Goal: Information Seeking & Learning: Learn about a topic

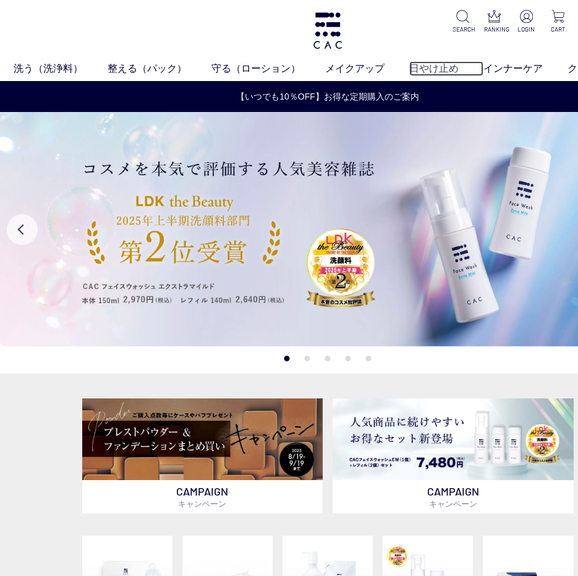
click at [418, 64] on link "日やけ止め" at bounding box center [447, 68] width 74 height 15
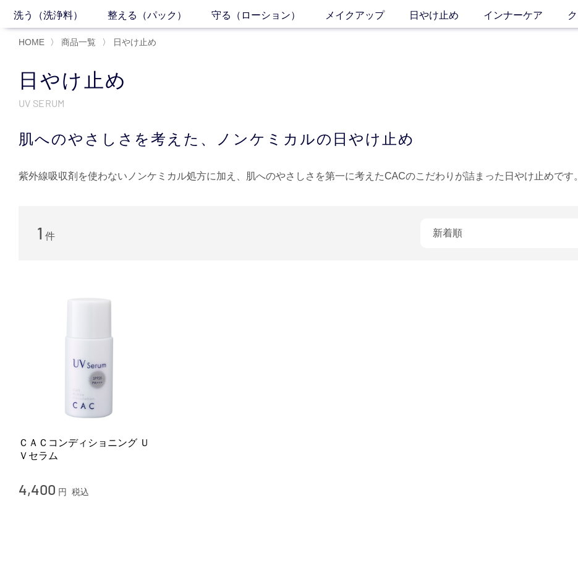
scroll to position [124, 0]
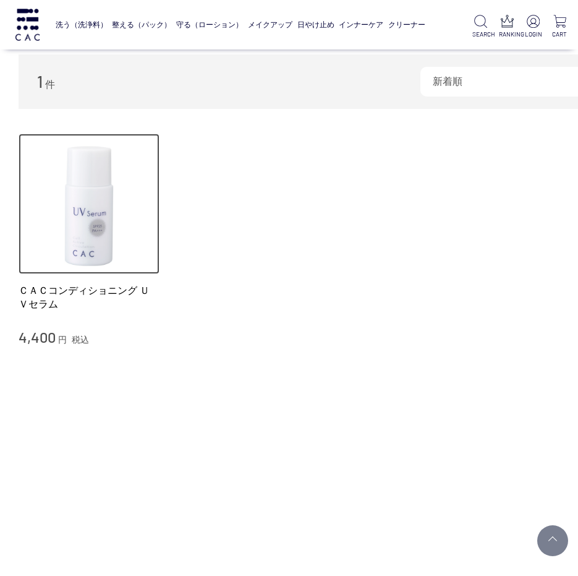
click at [78, 256] on img at bounding box center [89, 204] width 141 height 141
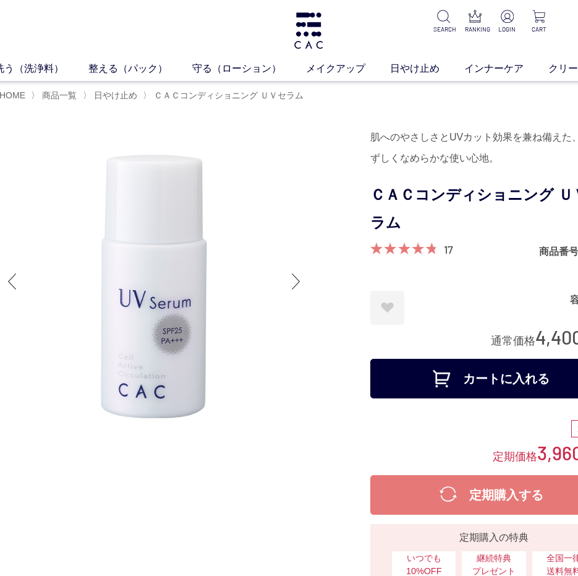
scroll to position [0, 77]
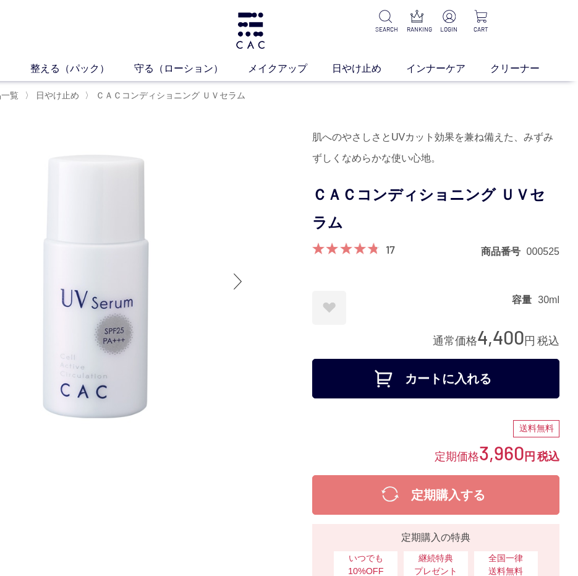
drag, startPoint x: 422, startPoint y: 210, endPoint x: 494, endPoint y: 213, distance: 72.5
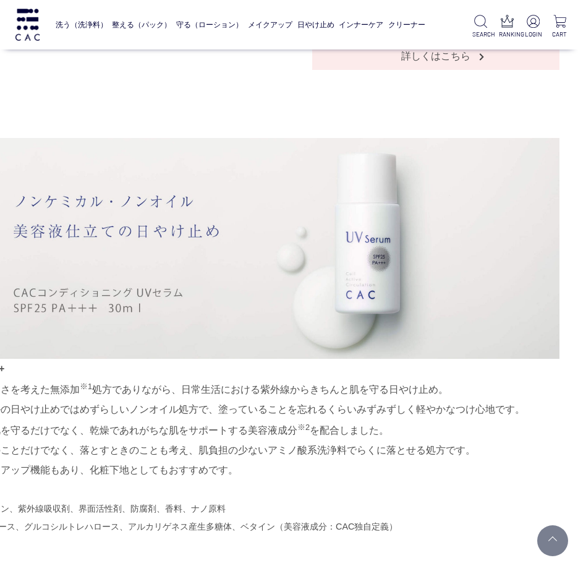
scroll to position [557, 30]
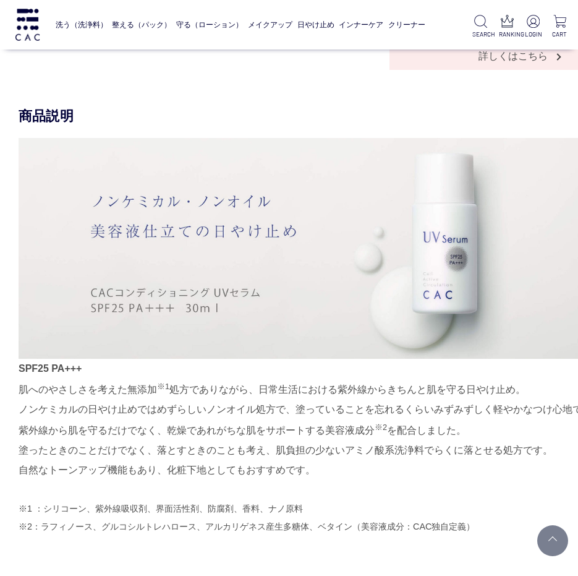
drag, startPoint x: 317, startPoint y: 244, endPoint x: 221, endPoint y: 244, distance: 96.5
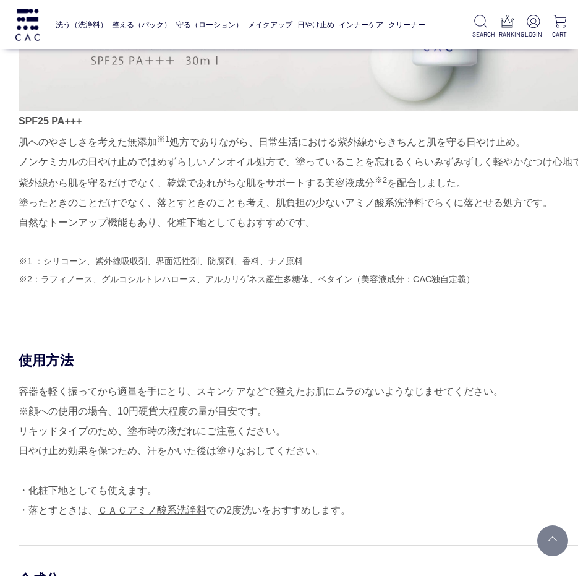
scroll to position [866, 0]
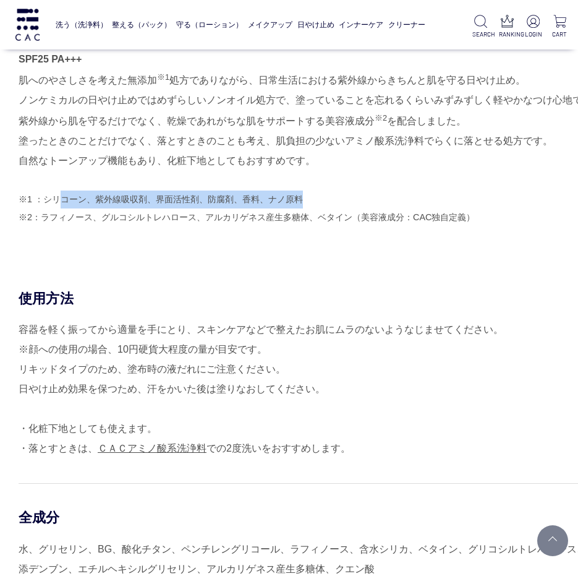
drag, startPoint x: 58, startPoint y: 203, endPoint x: 307, endPoint y: 203, distance: 249.3
click at [307, 203] on p "※1 ：シリコーン、紫外線吸収剤、界面活性剤、防腐剤、香料、ナノ原料 ※2：ラフィノース、グルコシルトレハロース、アルカリゲネス産生多糖体、ベタイン（美容液成…" at bounding box center [328, 209] width 619 height 36
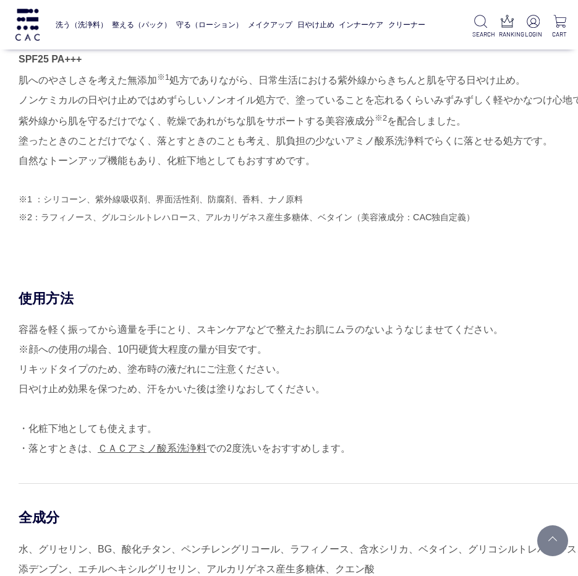
drag, startPoint x: 308, startPoint y: 203, endPoint x: 266, endPoint y: 244, distance: 59.1
click at [266, 244] on div "SPF25 PA+++ 肌へのやさしさを考えた無添加 ※1 処方でありながら、日常生活における紫外線からきちんと肌を守る日やけ止め。 ノンケミカルの日やけ止め…" at bounding box center [328, 38] width 619 height 418
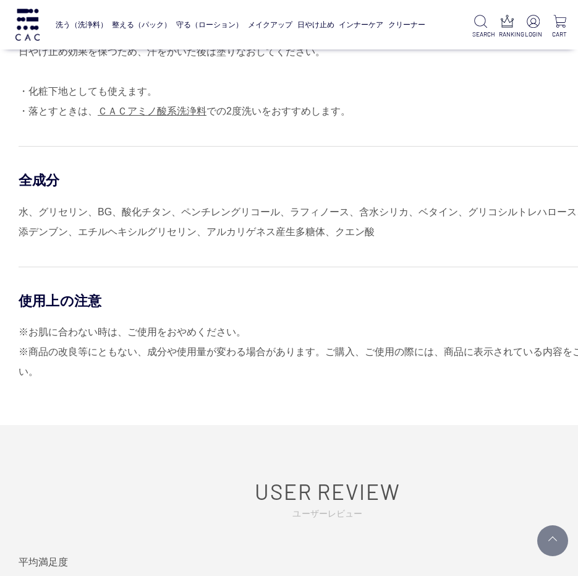
scroll to position [1175, 0]
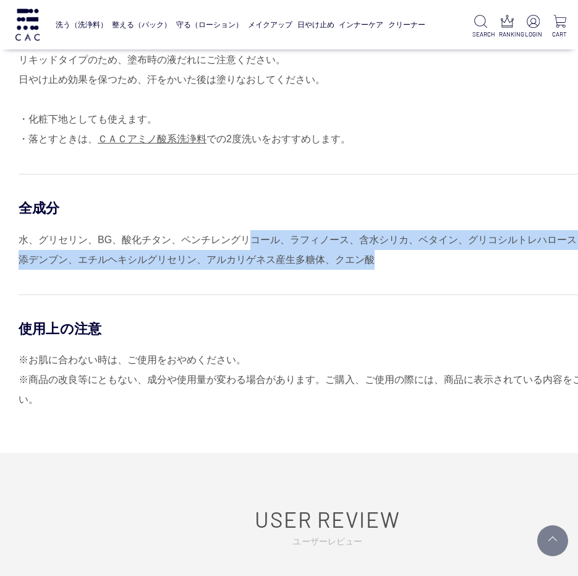
drag, startPoint x: 250, startPoint y: 241, endPoint x: 471, endPoint y: 262, distance: 222.5
click at [471, 262] on div "水、グリセリン、BG、酸化チタン、ペンチレングリコール、ラフィノース、含水シリカ、ベタイン、グリコシルトレハロース、加水分解水添デンブン、エチルヘキシルグリセ…" at bounding box center [328, 250] width 619 height 40
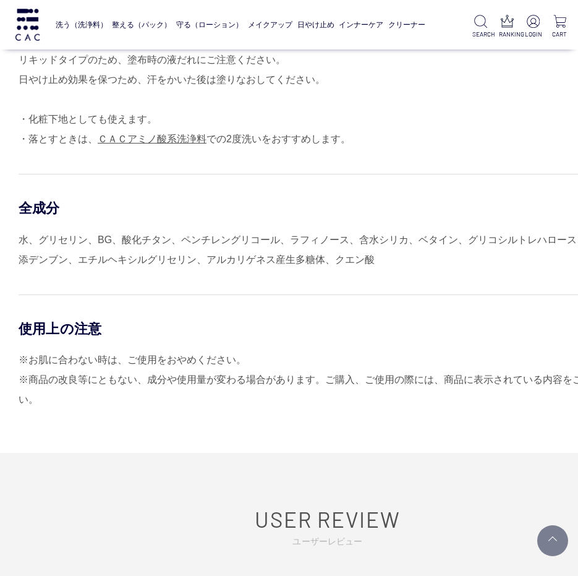
drag, startPoint x: 471, startPoint y: 262, endPoint x: 309, endPoint y: 289, distance: 164.9
click at [309, 289] on div "使用方法 容器を軽く振ってから適量を手にとり、スキンケアなどで整えたお肌にムラのないようなじませてください。 ※顔への使用の場合、10円硬貨大程度の量が目安で…" at bounding box center [328, 194] width 619 height 429
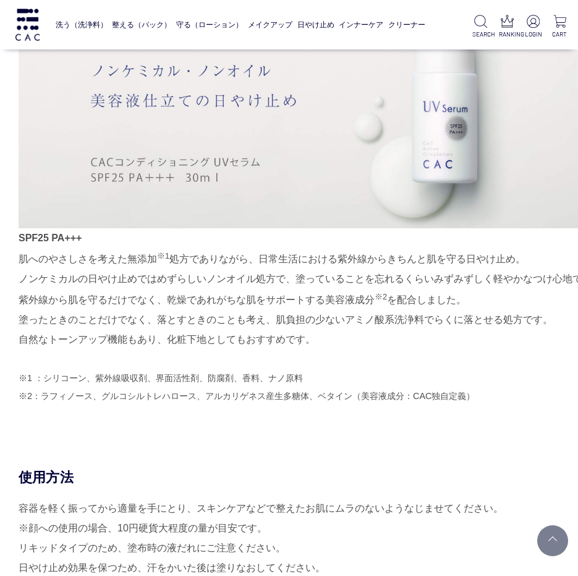
scroll to position [680, 0]
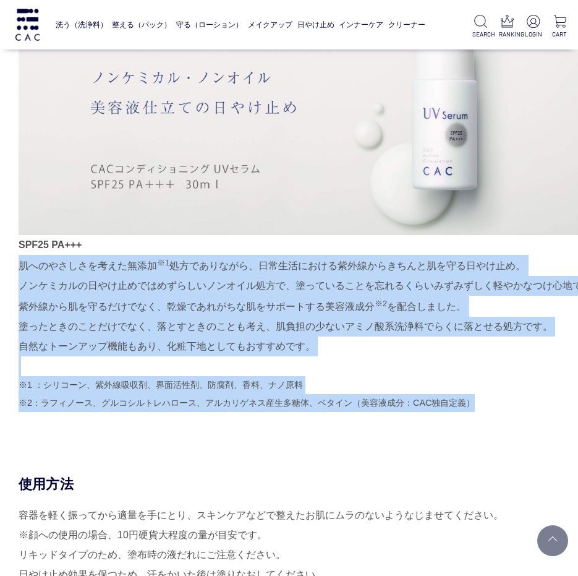
drag, startPoint x: 21, startPoint y: 266, endPoint x: 474, endPoint y: 417, distance: 477.9
click at [474, 417] on div "SPF25 PA+++ 肌へのやさしさを考えた無添加 ※1 処方でありながら、日常生活における紫外線からきちんと肌を守る日やけ止め。 ノンケミカルの日やけ止め…" at bounding box center [328, 223] width 619 height 418
drag, startPoint x: 474, startPoint y: 417, endPoint x: 247, endPoint y: 368, distance: 232.8
click at [247, 369] on div "SPF25 PA+++ 肌へのやさしさを考えた無添加 ※1 処方でありながら、日常生活における紫外線からきちんと肌を守る日やけ止め。 ノンケミカルの日やけ止め…" at bounding box center [328, 223] width 619 height 418
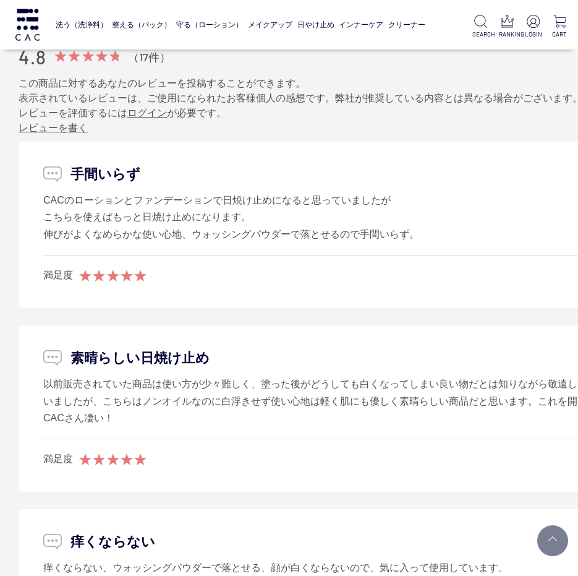
scroll to position [1732, 0]
drag, startPoint x: 231, startPoint y: 393, endPoint x: 381, endPoint y: 413, distance: 151.7
click at [381, 413] on div "以前販売されていた商品は使い方が少々難しく、塗った後がどうしても白くなってしまい良い物だとは知りながら敬遠してしまいましたが、こちらはノンオイルなのに白浮きせ…" at bounding box center [327, 400] width 569 height 51
drag, startPoint x: 174, startPoint y: 383, endPoint x: 363, endPoint y: 416, distance: 191.6
click at [366, 415] on div "以前販売されていた商品は使い方が少々難しく、塗った後がどうしても白くなってしまい良い物だとは知りながら敬遠してしまいましたが、こちらはノンオイルなのに白浮きせ…" at bounding box center [327, 400] width 569 height 51
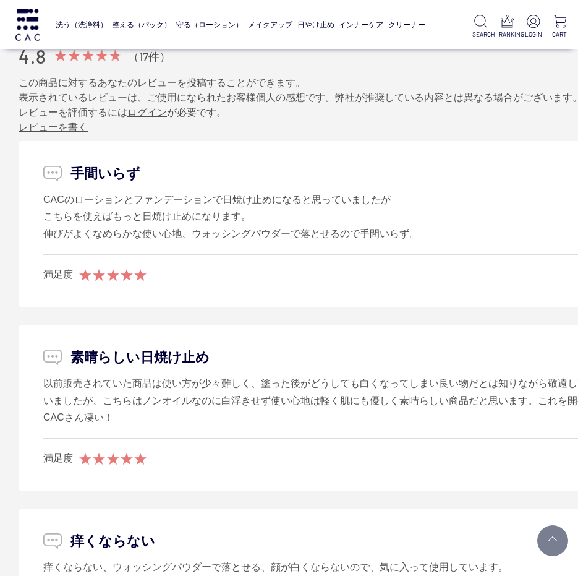
drag, startPoint x: 363, startPoint y: 416, endPoint x: 283, endPoint y: 427, distance: 80.0
click at [283, 427] on li "素晴らしい日焼け止め 以前販売されていた商品は使い方が少々難しく、塗った後がどうしても白くなってしまい良い物だとは知りながら敬遠してしまいましたが、こちらはノ…" at bounding box center [328, 408] width 619 height 166
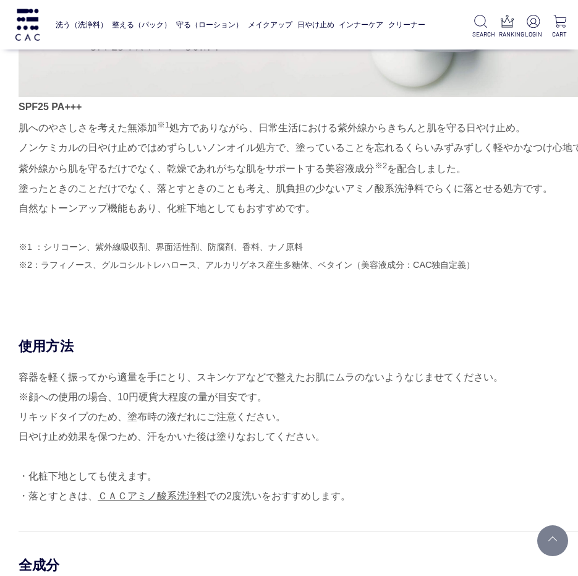
scroll to position [804, 0]
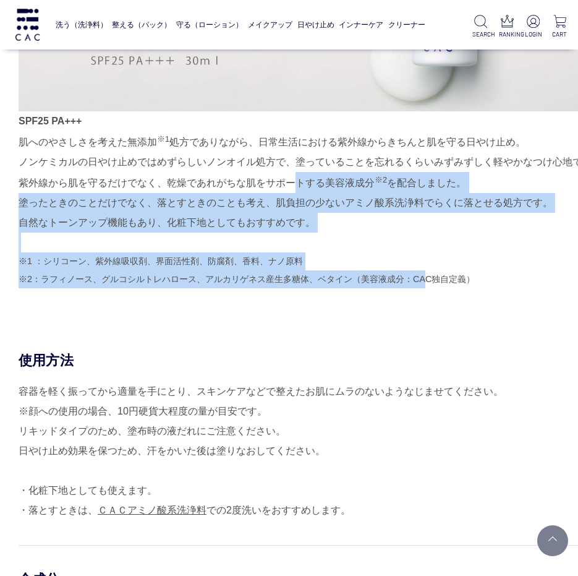
drag, startPoint x: 284, startPoint y: 184, endPoint x: 430, endPoint y: 282, distance: 175.7
click at [430, 282] on div "SPF25 PA+++ 肌へのやさしさを考えた無添加 ※1 処方でありながら、日常生活における紫外線からきちんと肌を守る日やけ止め。 ノンケミカルの日やけ止め…" at bounding box center [328, 100] width 619 height 418
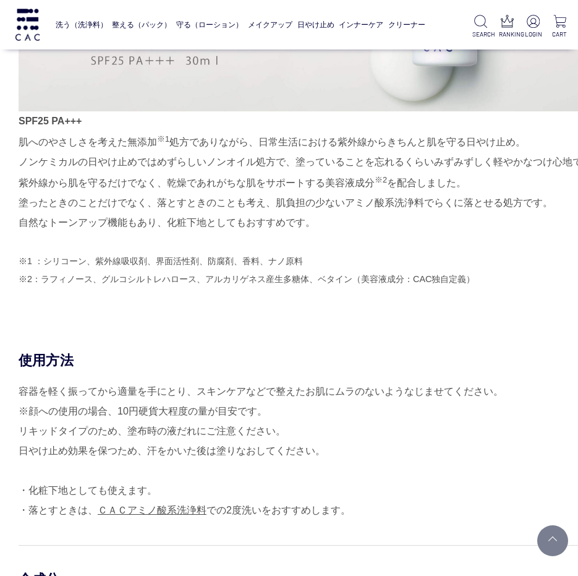
drag, startPoint x: 430, startPoint y: 283, endPoint x: 321, endPoint y: 352, distance: 129.1
click at [321, 352] on div "使用方法" at bounding box center [328, 360] width 619 height 18
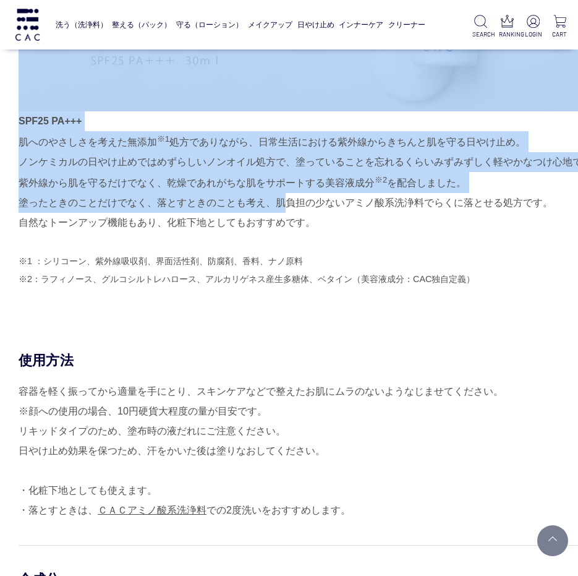
drag, startPoint x: 271, startPoint y: 194, endPoint x: 369, endPoint y: 320, distance: 160.1
click at [369, 320] on div "商品説明 SPF25 PA+++ 肌へのやさしさを考えた無添加 ※1 処方でありながら、日常生活における紫外線からきちんと肌を守る日やけ止め。 ノンケミカルの…" at bounding box center [328, 106] width 619 height 492
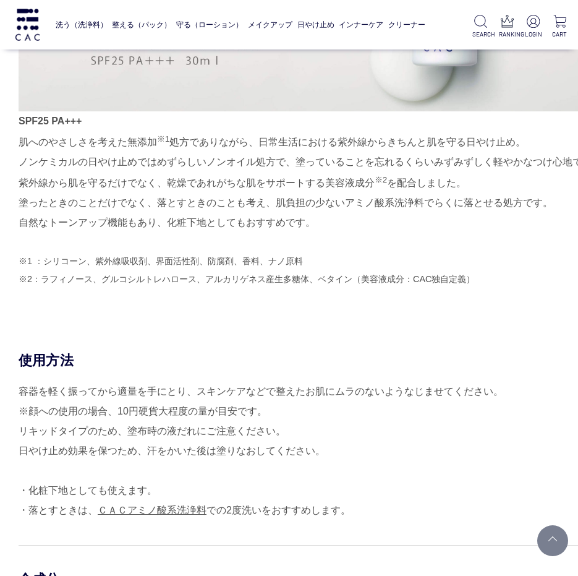
drag, startPoint x: 369, startPoint y: 320, endPoint x: 298, endPoint y: 346, distance: 74.9
click at [298, 346] on div "商品説明 SPF25 PA+++ 肌へのやさしさを考えた無添加 ※1 処方でありながら、日常生活における紫外線からきちんと肌を守る日やけ止め。 ノンケミカルの…" at bounding box center [328, 106] width 619 height 492
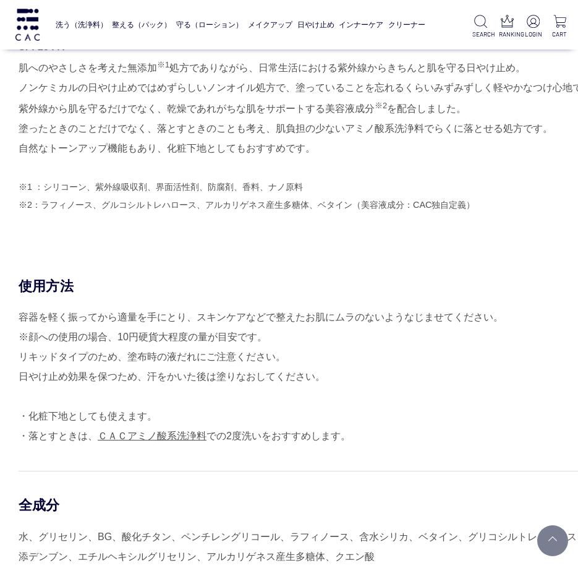
scroll to position [742, 0]
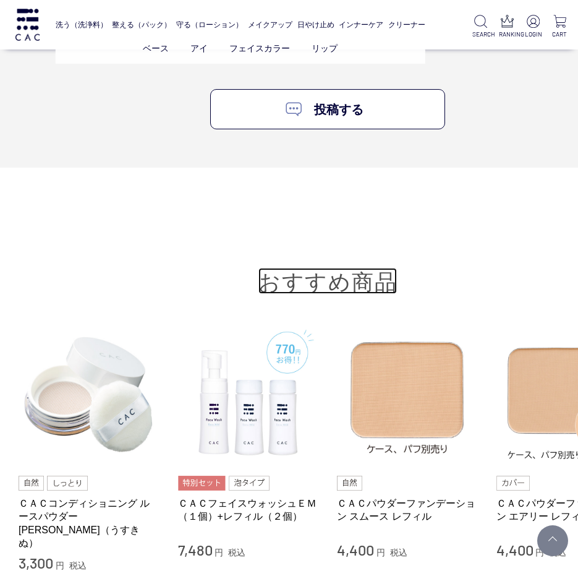
drag, startPoint x: 392, startPoint y: 227, endPoint x: 315, endPoint y: 58, distance: 186.0
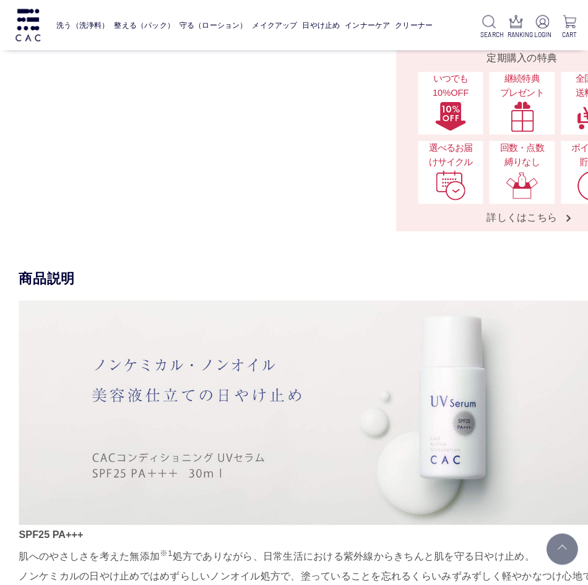
scroll to position [309, 0]
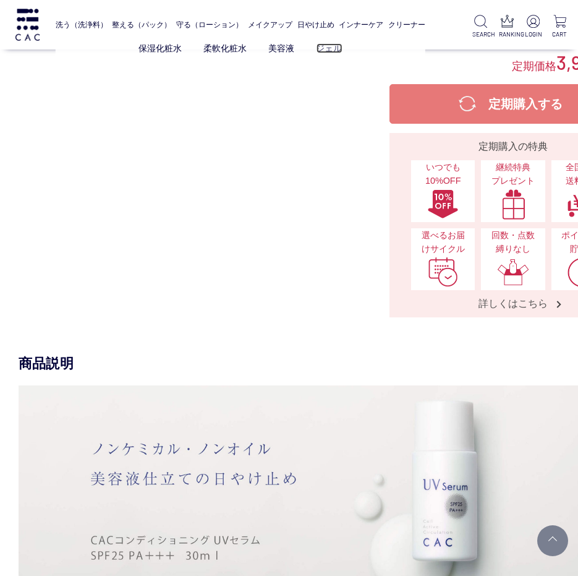
click at [325, 49] on link "ジェル" at bounding box center [329, 48] width 26 height 10
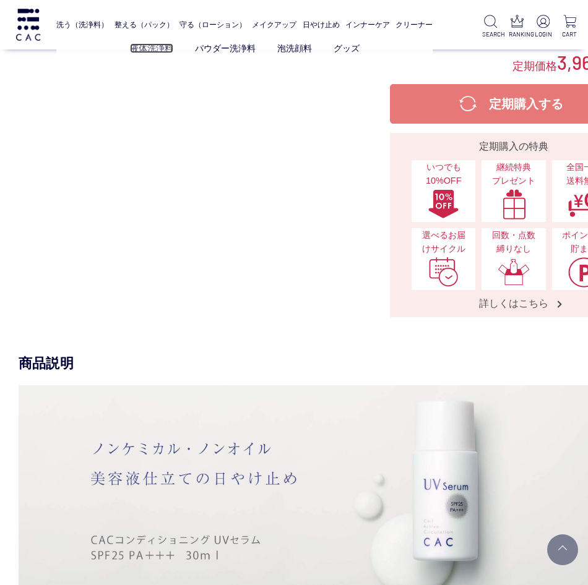
click at [161, 45] on link "液体洗浄料" at bounding box center [151, 48] width 43 height 10
click at [293, 49] on link "泡洗顔料" at bounding box center [294, 48] width 35 height 10
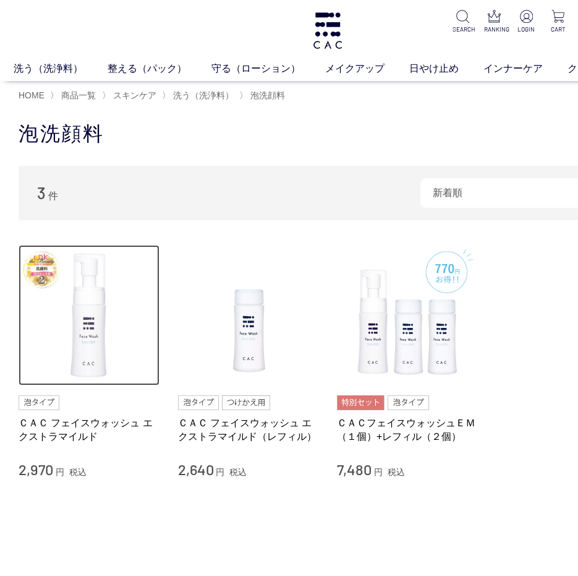
click at [95, 362] on img at bounding box center [89, 315] width 141 height 141
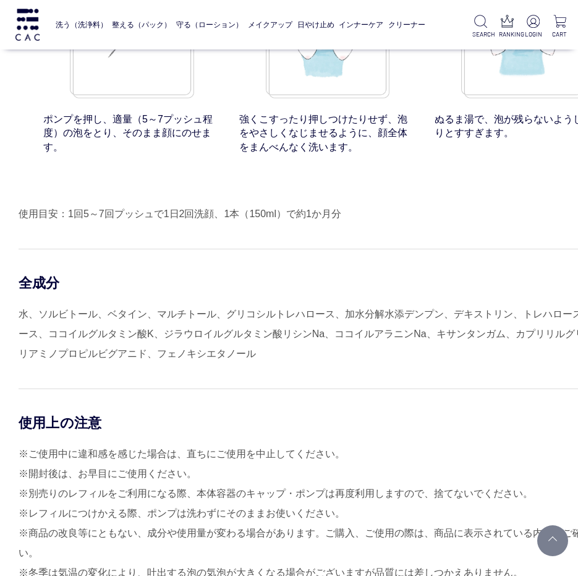
scroll to position [10314, 0]
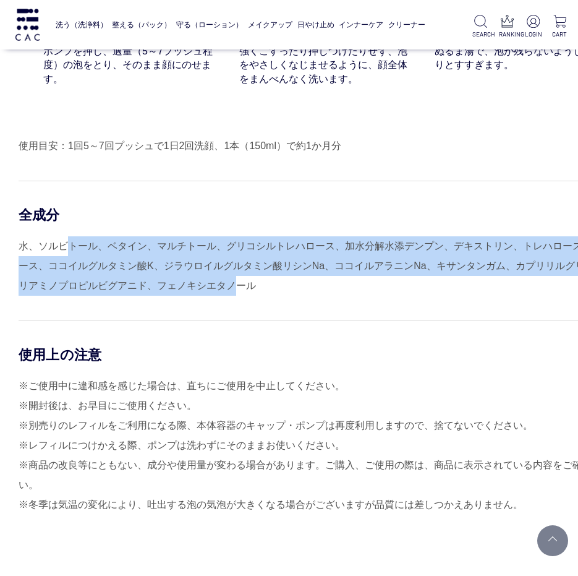
drag, startPoint x: 66, startPoint y: 320, endPoint x: 223, endPoint y: 344, distance: 159.0
click at [223, 296] on div "水、ソルビトール、ベタイン、マルチトール、グリコシルトレハロース、加水分解水添デンプン、デキストリン、トレハロース、ラフィノース、ココイルグルタミン酸K、ジラ…" at bounding box center [328, 265] width 619 height 59
drag, startPoint x: 223, startPoint y: 344, endPoint x: 114, endPoint y: 344, distance: 108.9
click at [114, 296] on div "水、ソルビトール、ベタイン、マルチトール、グリコシルトレハロース、加水分解水添デンプン、デキストリン、トレハロース、ラフィノース、ココイルグルタミン酸K、ジラ…" at bounding box center [328, 265] width 619 height 59
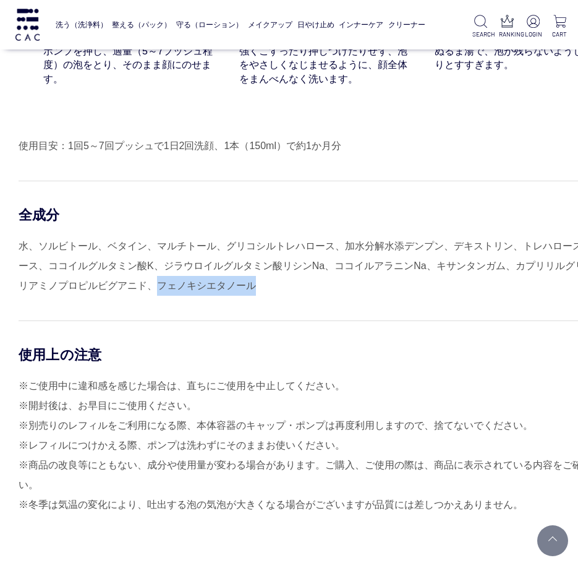
drag, startPoint x: 144, startPoint y: 351, endPoint x: 247, endPoint y: 353, distance: 102.7
click at [247, 296] on div "水、ソルビトール、ベタイン、マルチトール、グリコシルトレハロース、加水分解水添デンプン、デキストリン、トレハロース、ラフィノース、ココイルグルタミン酸K、ジラ…" at bounding box center [328, 265] width 619 height 59
drag, startPoint x: 247, startPoint y: 353, endPoint x: 185, endPoint y: 339, distance: 63.3
click at [185, 296] on div "水、ソルビトール、ベタイン、マルチトール、グリコシルトレハロース、加水分解水添デンプン、デキストリン、トレハロース、ラフィノース、ココイルグルタミン酸K、ジラ…" at bounding box center [328, 265] width 619 height 59
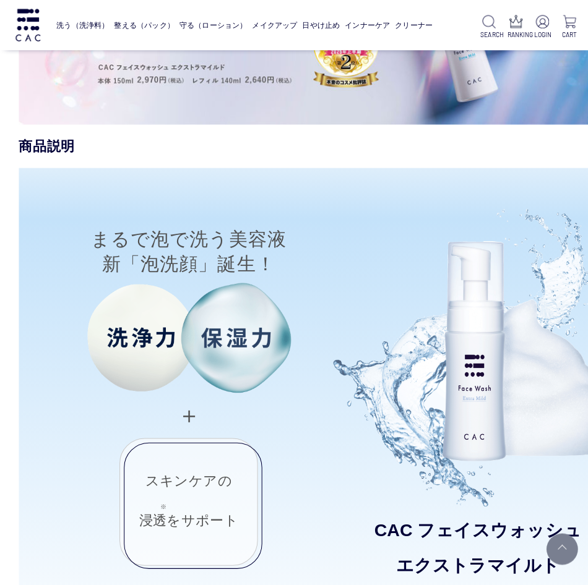
scroll to position [384, 0]
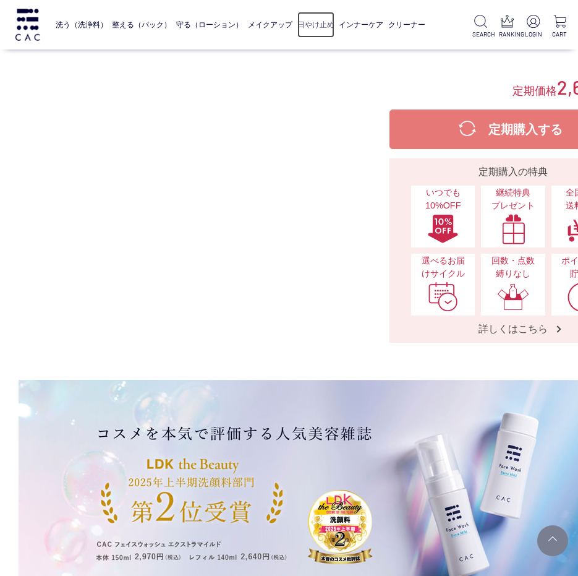
click at [318, 24] on link "日やけ止め" at bounding box center [316, 25] width 37 height 26
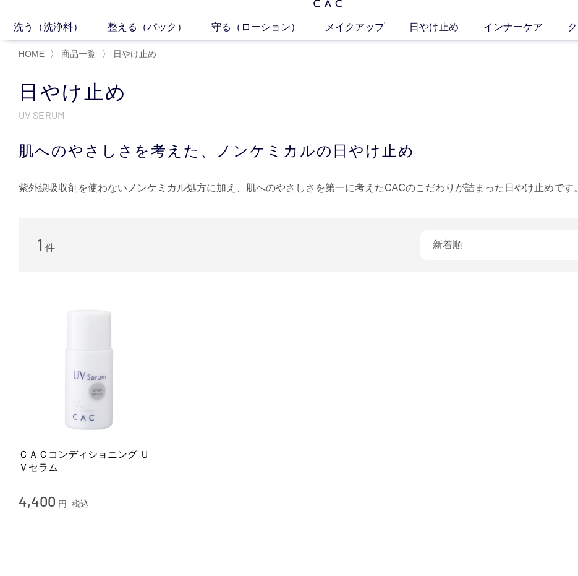
scroll to position [62, 0]
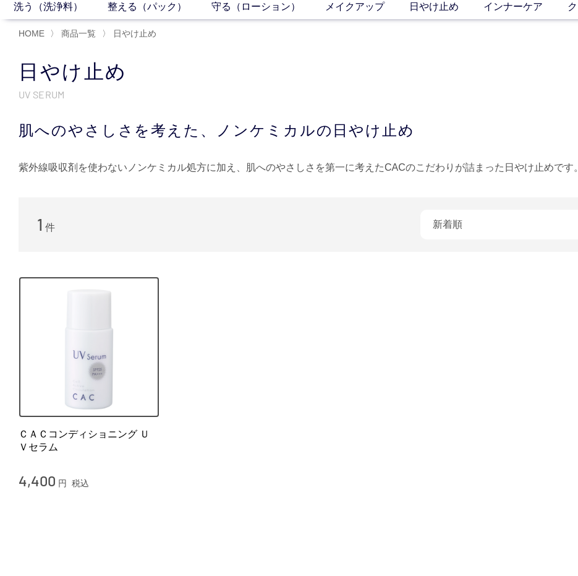
click at [114, 388] on img at bounding box center [89, 347] width 141 height 141
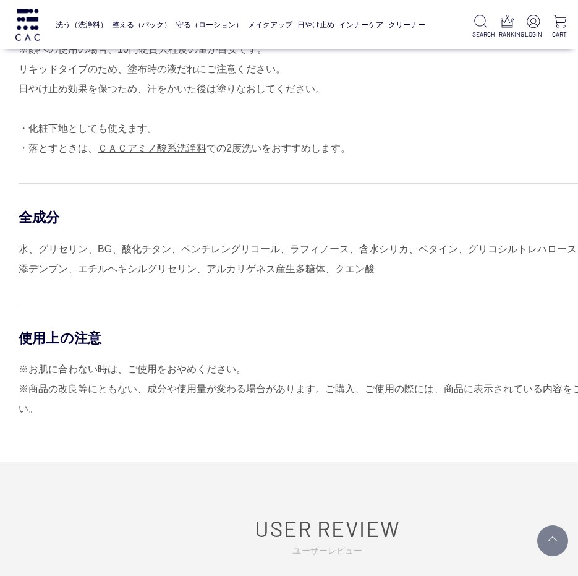
scroll to position [990, 0]
